Goal: Task Accomplishment & Management: Manage account settings

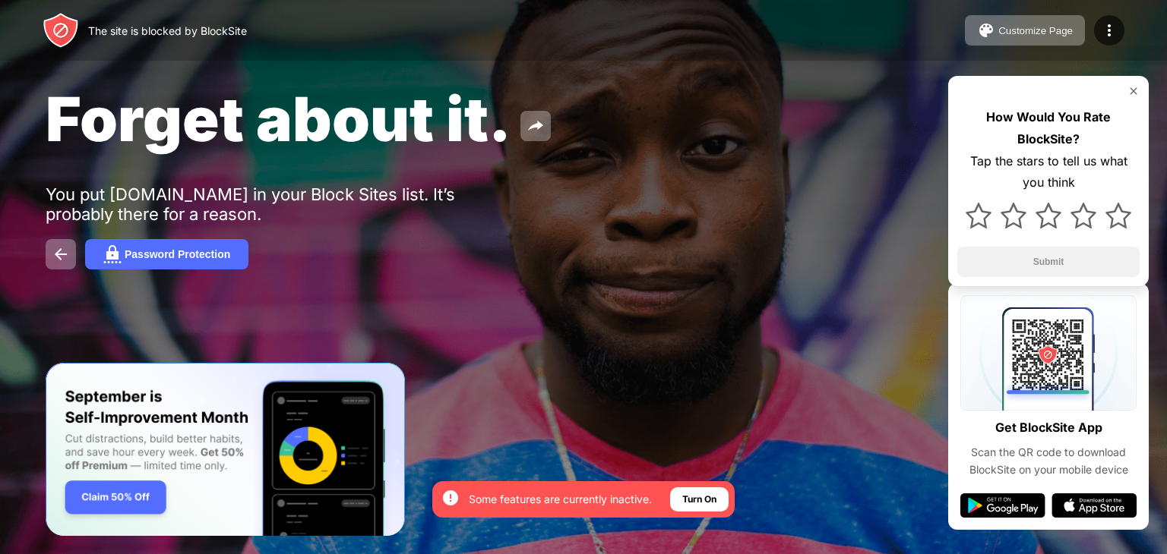
drag, startPoint x: 683, startPoint y: 396, endPoint x: 466, endPoint y: 32, distance: 423.7
click at [180, 0] on html "By opting in, you ensure access to all the features and benefits that rely on t…" at bounding box center [583, 277] width 1167 height 554
click at [614, 228] on div "Forget about it. You put facebook.com in your Block Sites list. It’s probably t…" at bounding box center [583, 176] width 1167 height 352
